Goal: Understand site structure: Understand site structure

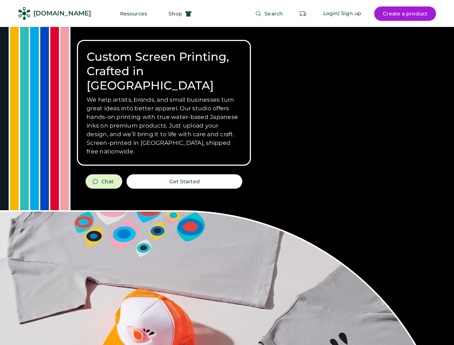
click at [227, 172] on div "Custom Screen Printing, Crafted in [GEOGRAPHIC_DATA] We help artists, brands, a…" at bounding box center [227, 255] width 454 height 456
click at [227, 186] on div "Custom Screen Printing, Crafted in [GEOGRAPHIC_DATA] We help artists, brands, a…" at bounding box center [227, 255] width 454 height 456
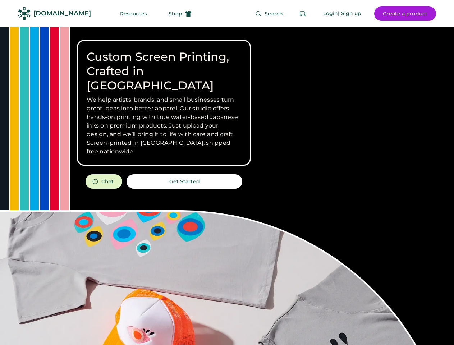
click at [227, 186] on div "Custom Screen Printing, Crafted in [GEOGRAPHIC_DATA] We help artists, brands, a…" at bounding box center [227, 255] width 454 height 456
click at [164, 103] on h3 "We help artists, brands, and small businesses turn great ideas into better appa…" at bounding box center [164, 126] width 154 height 60
click at [164, 96] on h3 "We help artists, brands, and small businesses turn great ideas into better appa…" at bounding box center [164, 126] width 154 height 60
click at [164, 64] on h1 "Custom Screen Printing, Crafted in [GEOGRAPHIC_DATA]" at bounding box center [164, 71] width 154 height 43
